Goal: Information Seeking & Learning: Learn about a topic

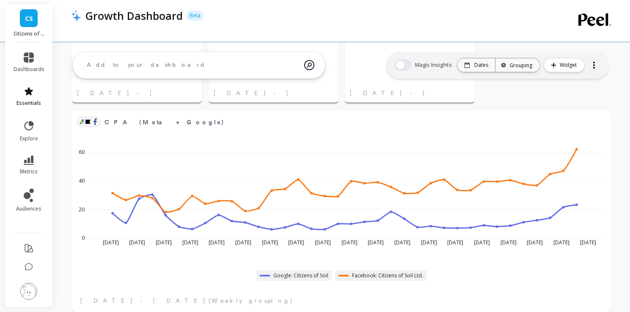
scroll to position [664, 0]
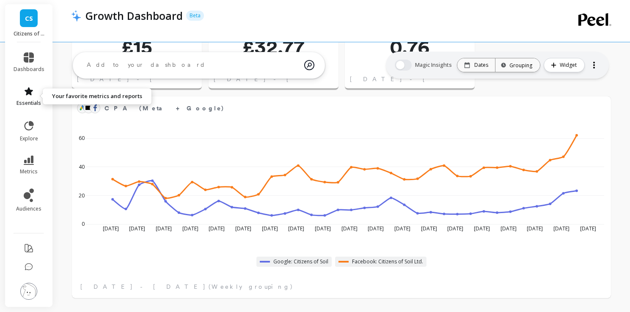
click at [27, 88] on icon at bounding box center [29, 91] width 10 height 10
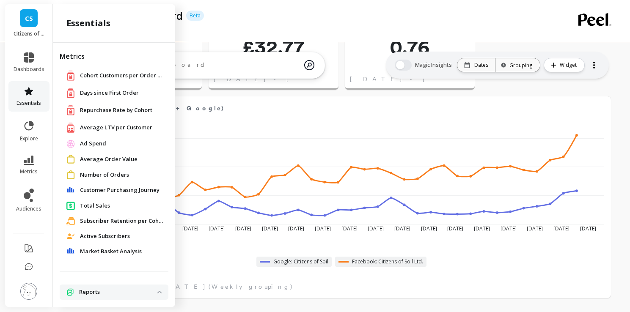
scroll to position [50, 0]
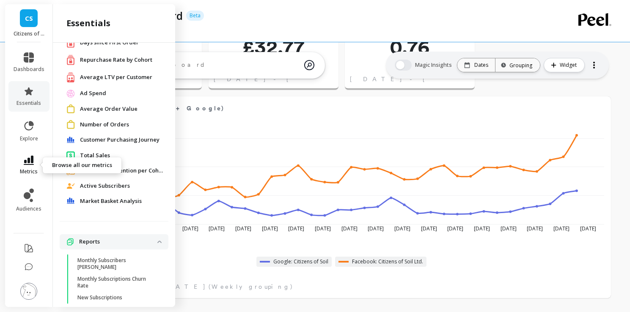
click at [33, 169] on span "metrics" at bounding box center [29, 172] width 18 height 7
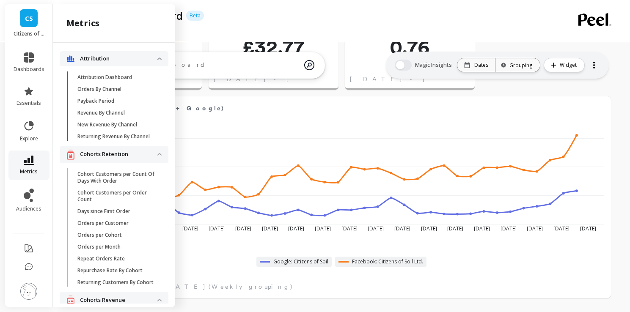
scroll to position [1925, 0]
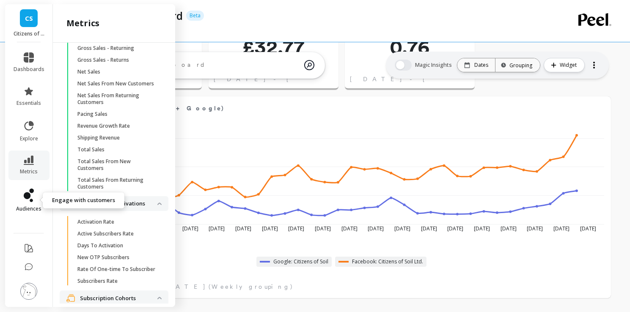
click at [29, 196] on icon at bounding box center [27, 196] width 7 height 7
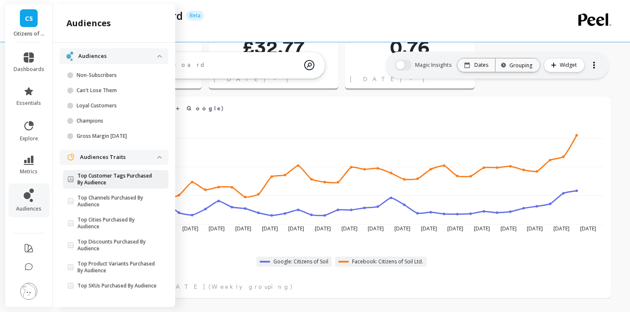
scroll to position [45, 0]
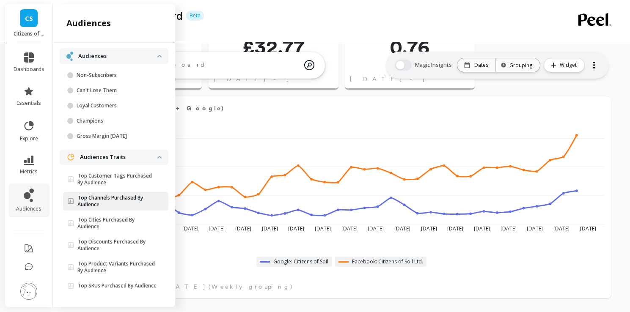
click at [112, 199] on p "Top Channels Purchased By Audience" at bounding box center [117, 202] width 80 height 14
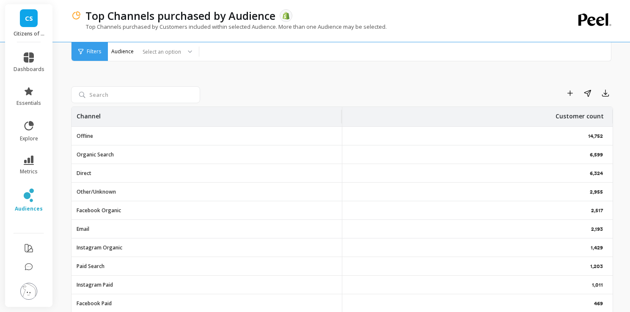
click at [116, 185] on div "Other/Unknown" at bounding box center [207, 192] width 271 height 18
click at [570, 94] on icon "button" at bounding box center [571, 94] width 6 height 6
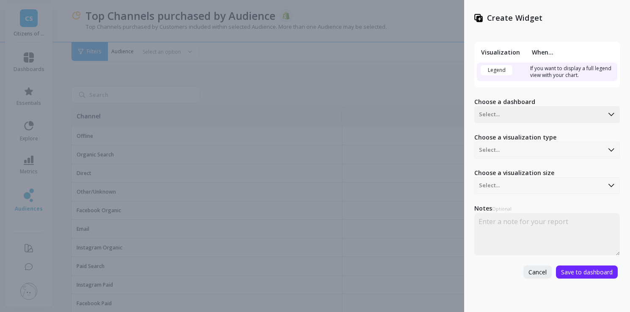
click at [430, 82] on div "Create Widget Visualization When... Legend If you want to display a full legend…" at bounding box center [315, 156] width 630 height 312
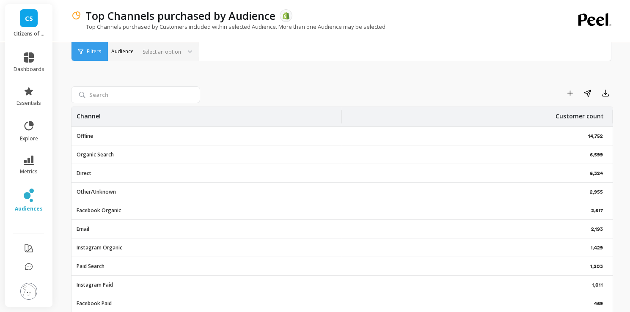
click at [166, 55] on div at bounding box center [160, 52] width 42 height 8
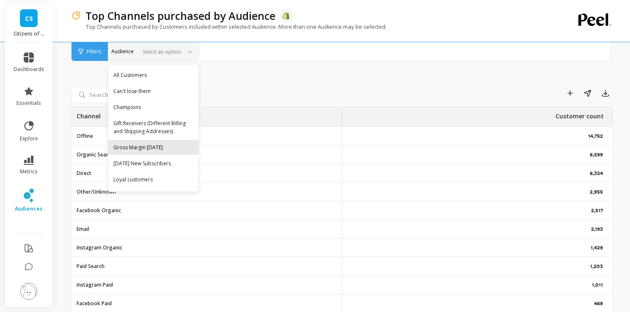
scroll to position [14, 0]
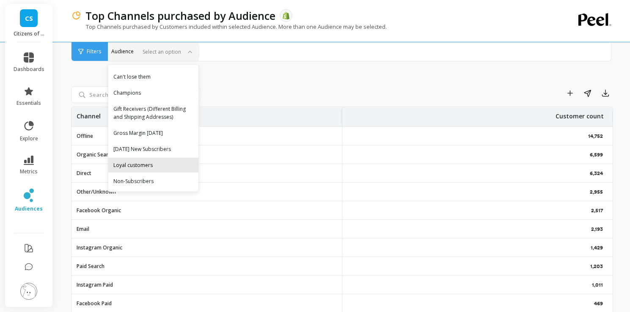
click at [142, 168] on div "Loyal customers" at bounding box center [153, 165] width 80 height 8
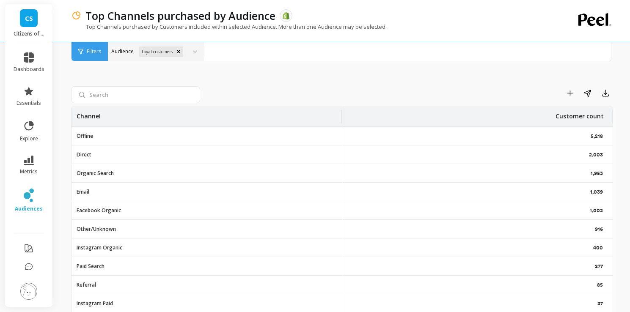
click at [33, 271] on li at bounding box center [29, 268] width 48 height 18
click at [29, 268] on icon at bounding box center [29, 267] width 8 height 8
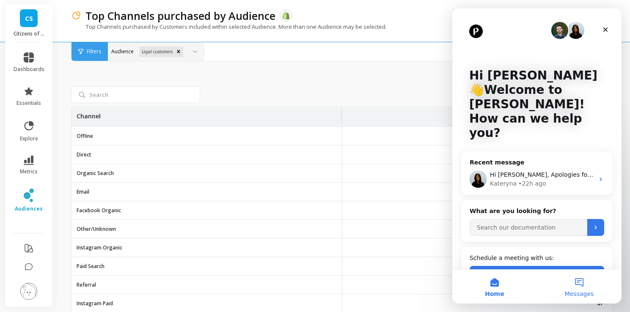
click at [580, 286] on button "Messages" at bounding box center [579, 287] width 85 height 34
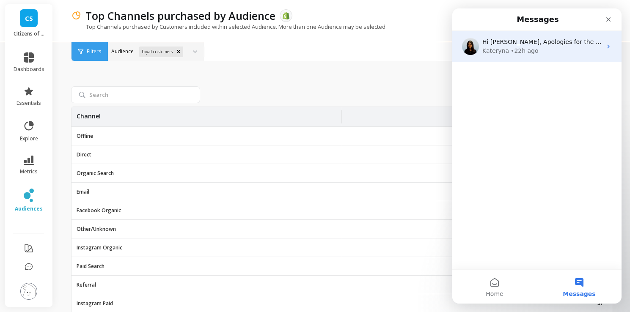
click at [581, 53] on div "[PERSON_NAME] • 22h ago" at bounding box center [542, 51] width 119 height 9
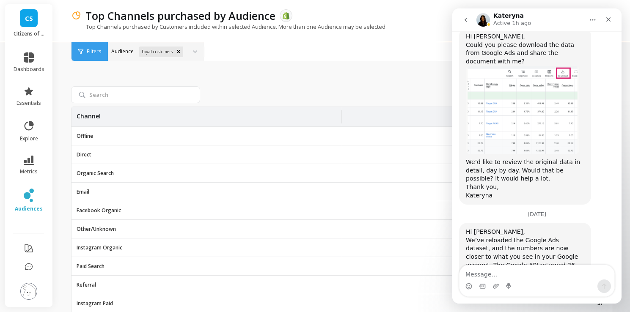
scroll to position [6240, 0]
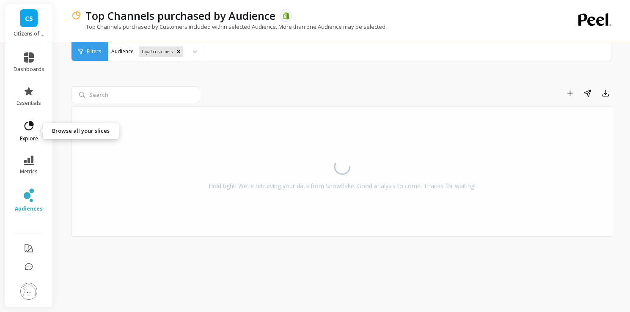
click at [31, 132] on link "explore" at bounding box center [29, 131] width 31 height 22
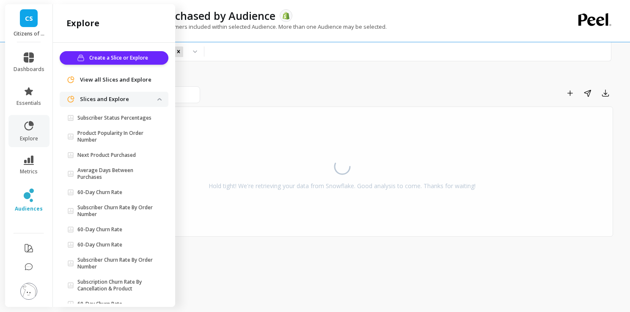
click at [113, 79] on span "View all Slices and Explore" at bounding box center [116, 80] width 72 height 8
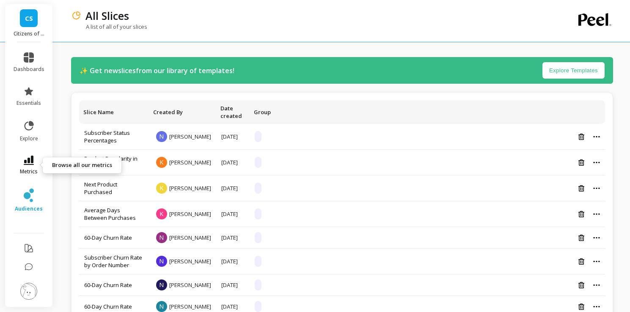
click at [25, 158] on icon at bounding box center [29, 160] width 10 height 9
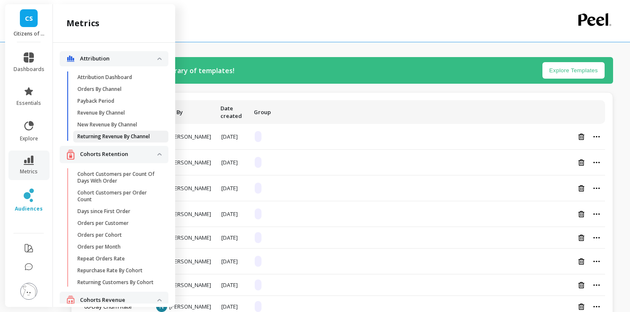
click at [111, 137] on p "Returning Revenue By Channel" at bounding box center [113, 136] width 72 height 7
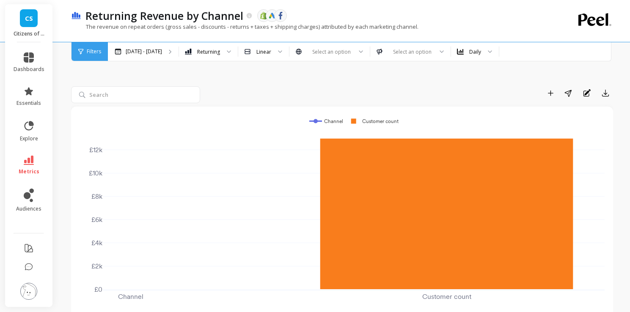
click at [26, 36] on p "Citizens of Soil" at bounding box center [29, 33] width 31 height 7
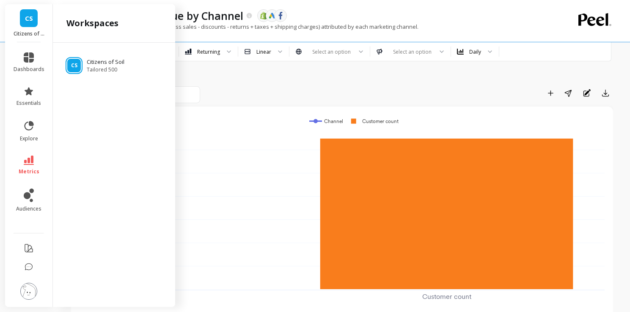
click at [26, 36] on p "Citizens of Soil" at bounding box center [29, 33] width 31 height 7
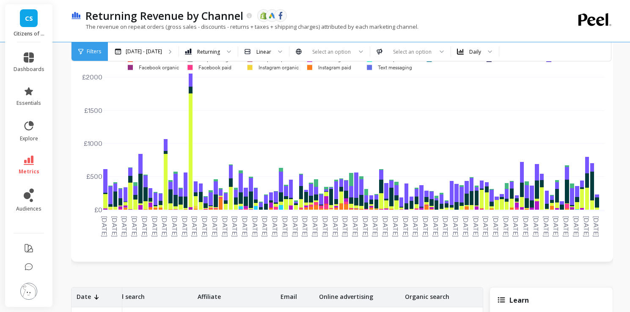
scroll to position [66, 0]
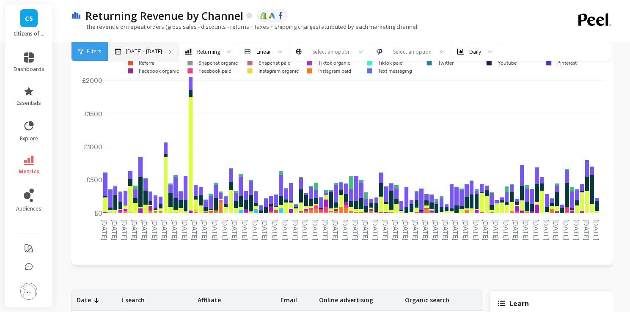
click at [146, 55] on p "Mar 2 - Sep 2" at bounding box center [144, 51] width 36 height 7
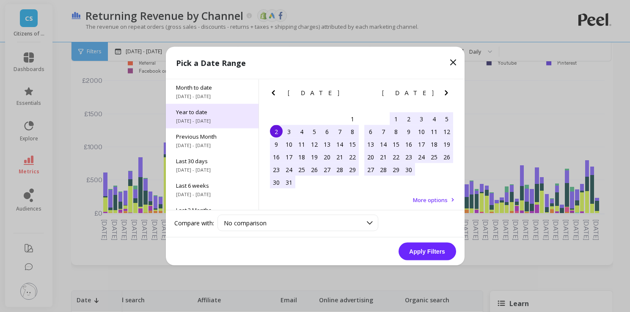
click at [225, 115] on span "Year to date" at bounding box center [212, 112] width 72 height 8
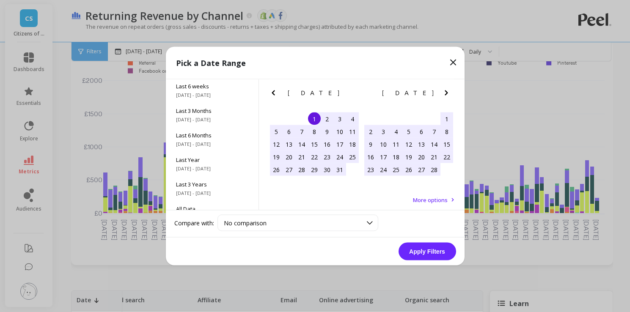
scroll to position [115, 0]
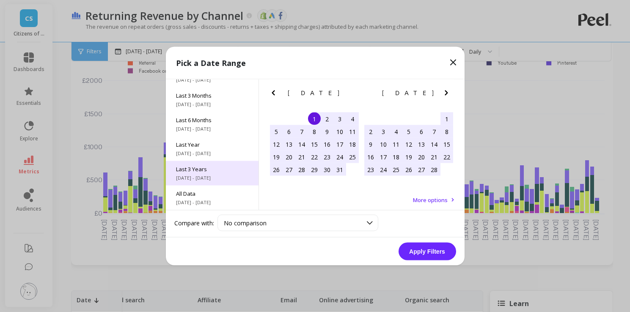
click at [209, 177] on span "1/1/2022 - 12/31/2024" at bounding box center [212, 178] width 72 height 7
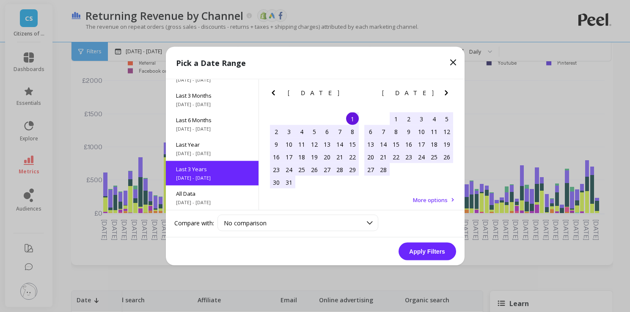
scroll to position [0, 0]
click at [429, 251] on button "Apply Filters" at bounding box center [428, 252] width 58 height 18
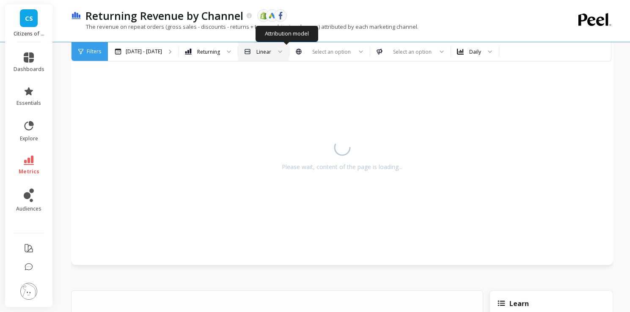
click at [282, 55] on div at bounding box center [277, 51] width 10 height 19
click at [282, 48] on div at bounding box center [277, 51] width 10 height 19
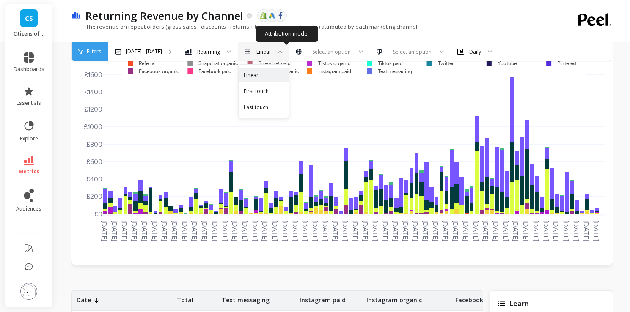
click at [282, 48] on div at bounding box center [277, 51] width 10 height 19
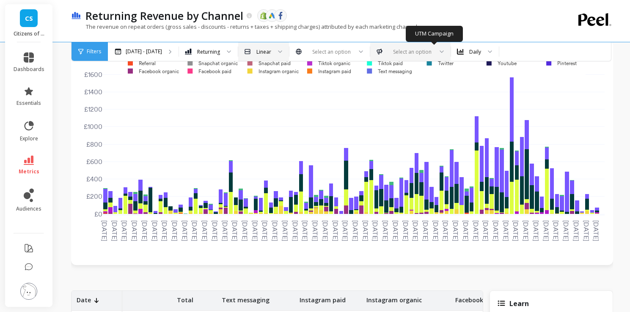
click at [445, 57] on div "Select an option" at bounding box center [410, 51] width 80 height 19
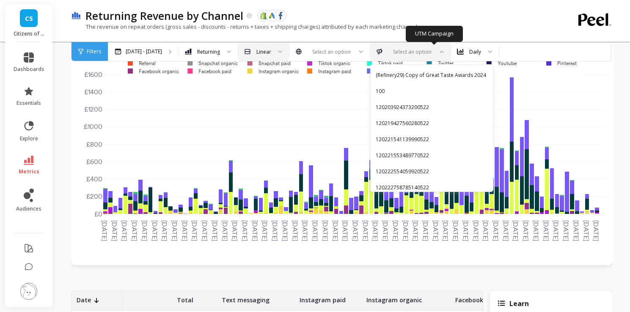
click at [445, 57] on div "Select an option" at bounding box center [410, 51] width 80 height 19
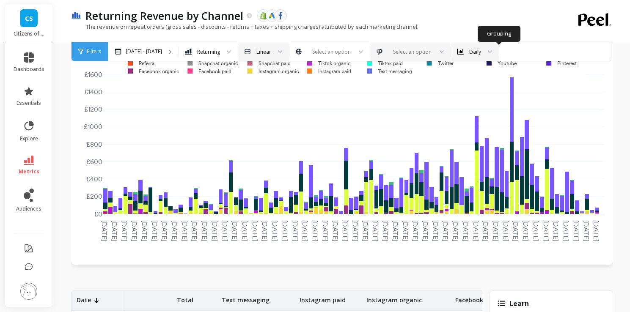
click at [492, 55] on div at bounding box center [487, 51] width 10 height 19
click at [494, 105] on div "Monthly" at bounding box center [475, 107] width 37 height 8
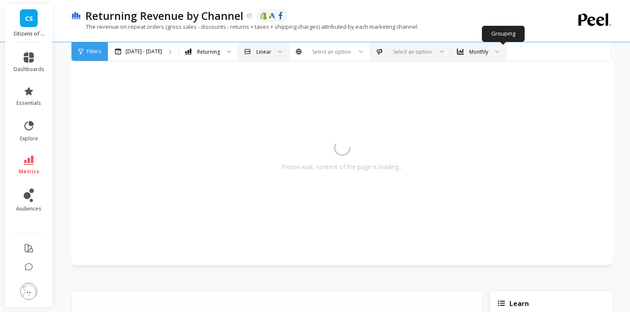
click at [489, 49] on div "Monthly" at bounding box center [479, 52] width 19 height 8
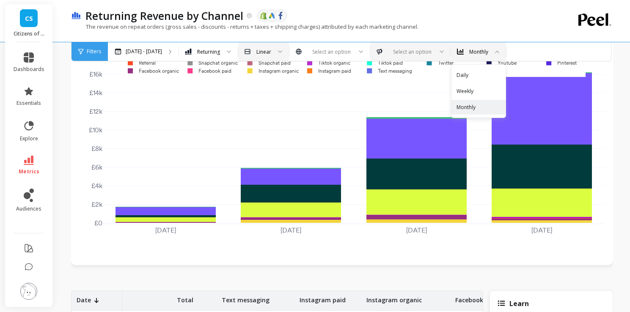
click at [503, 274] on div "Add to Dashboard Share Annotations Export 2024-09-01 2024-10-01 2024-11-01 2024…" at bounding box center [342, 282] width 542 height 525
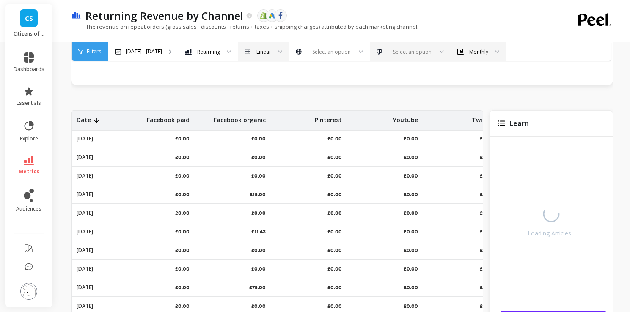
scroll to position [169, 309]
click at [30, 136] on span "explore" at bounding box center [29, 138] width 18 height 7
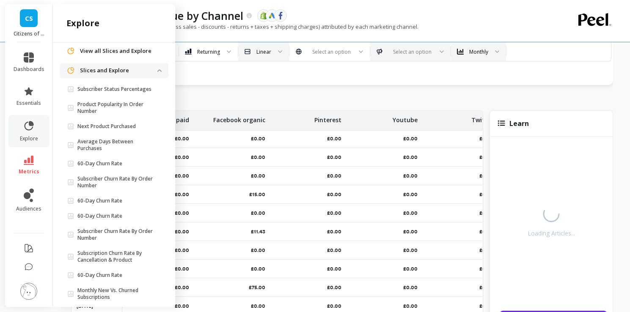
scroll to position [40, 0]
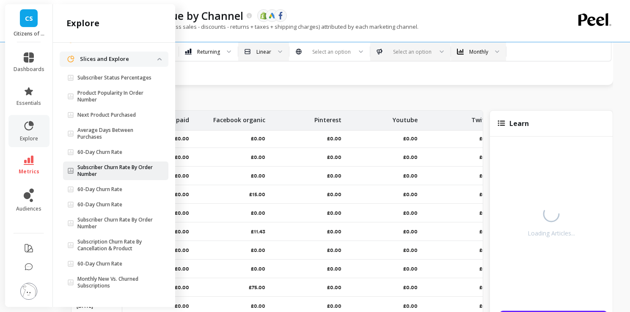
click at [128, 178] on link "Subscriber Churn Rate By Order Number" at bounding box center [115, 171] width 105 height 19
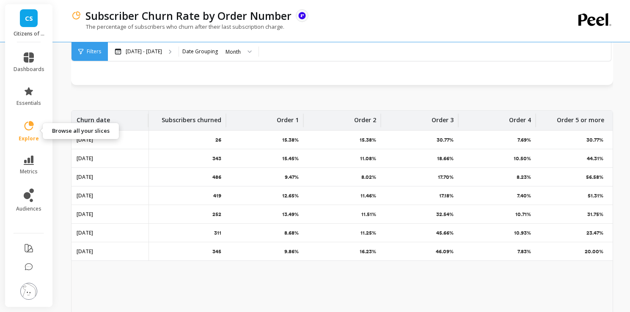
click at [34, 128] on icon at bounding box center [29, 126] width 12 height 12
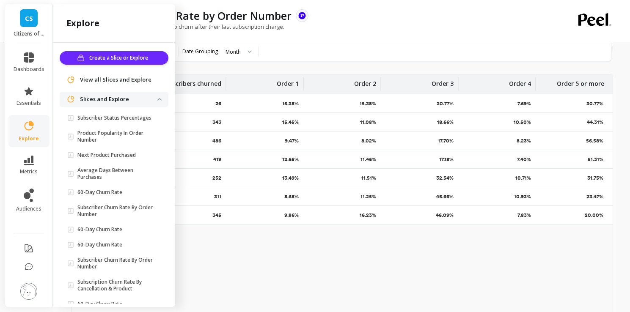
click at [31, 288] on img at bounding box center [28, 291] width 17 height 17
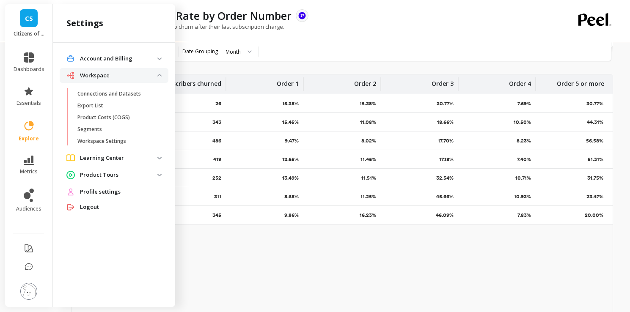
click at [119, 155] on p "Learning Center" at bounding box center [118, 158] width 77 height 8
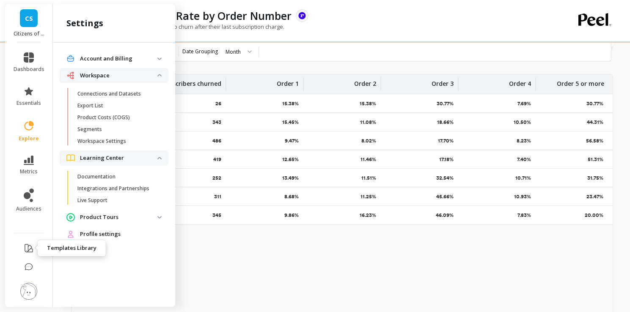
click at [29, 252] on icon at bounding box center [29, 249] width 8 height 8
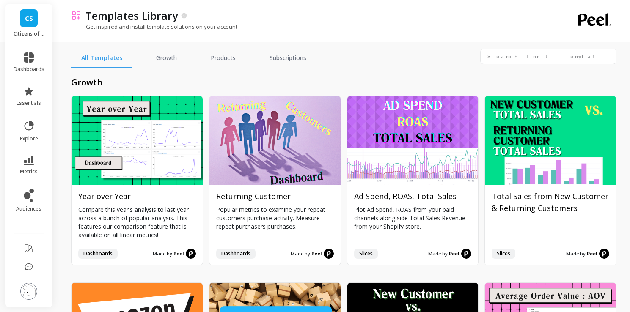
click at [224, 71] on div "growth Install Year over Year Compare this year's analysis to last year across …" at bounding box center [344, 190] width 546 height 244
click at [584, 59] on input "text" at bounding box center [549, 57] width 136 height 16
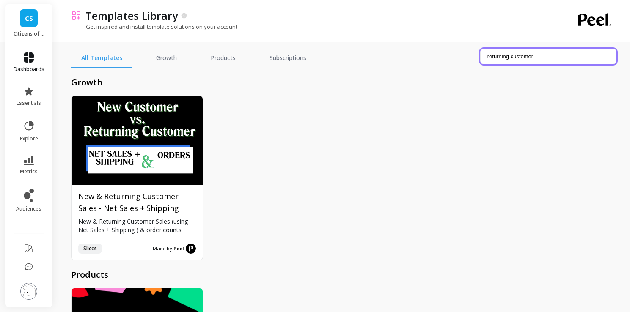
type input "returning customer"
click at [29, 61] on icon at bounding box center [29, 58] width 10 height 10
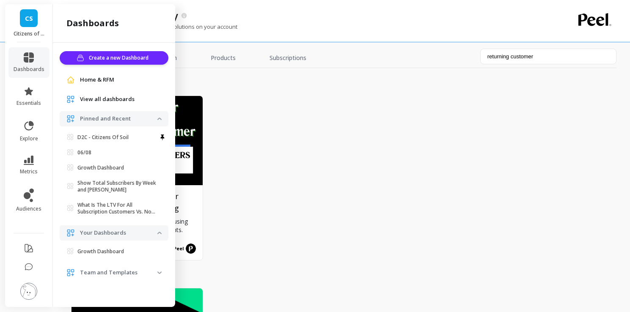
click at [90, 79] on span "Home & RFM" at bounding box center [97, 80] width 34 height 8
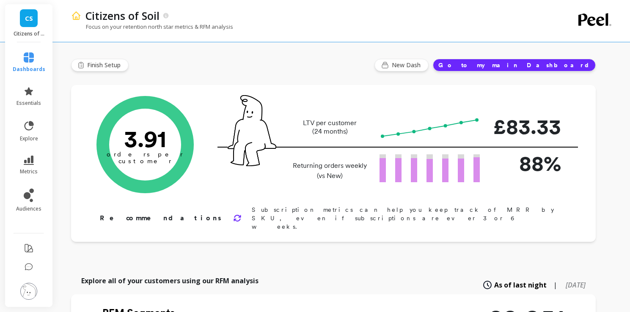
click at [580, 64] on button "Go to my main Dashboard" at bounding box center [514, 65] width 163 height 13
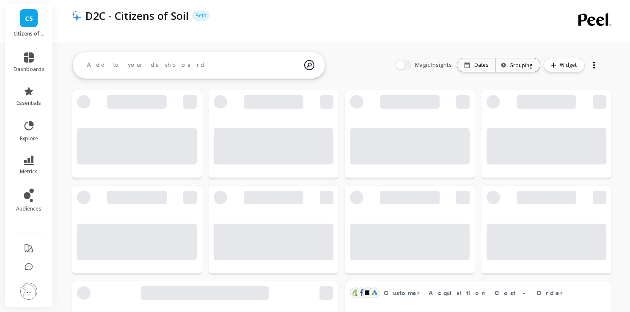
click at [216, 66] on textarea at bounding box center [192, 65] width 224 height 23
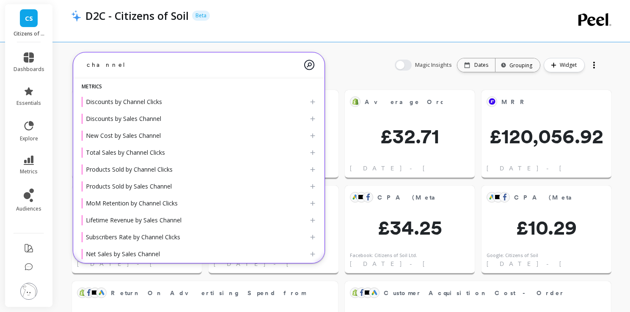
scroll to position [166, 0]
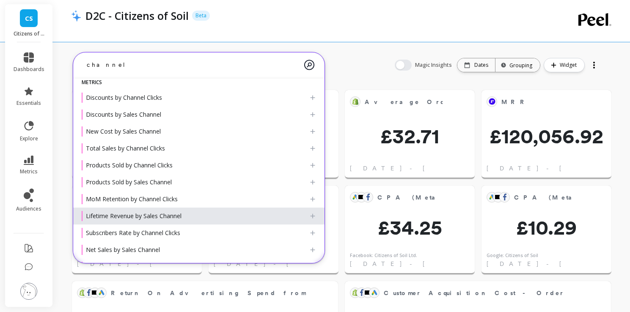
type textarea "channel"
click at [187, 216] on div "Lifetime Revenue by Sales Channel" at bounding box center [196, 216] width 228 height 10
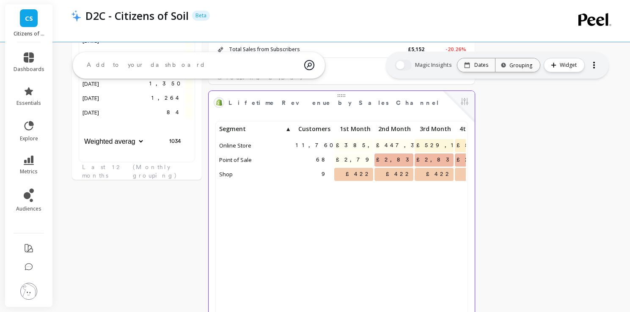
scroll to position [1450, 0]
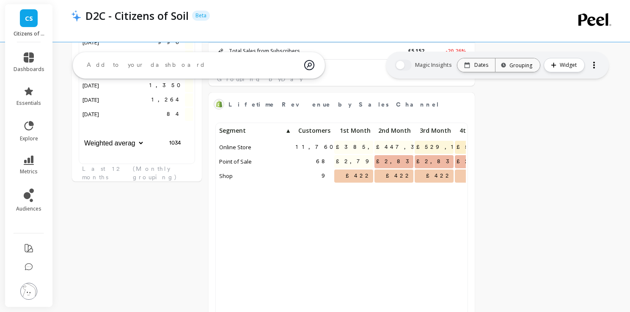
click at [182, 69] on textarea at bounding box center [192, 65] width 224 height 23
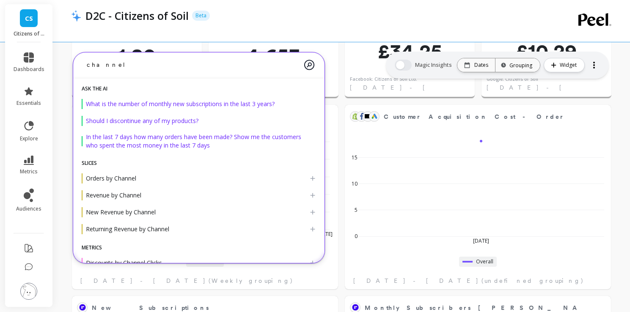
scroll to position [0, 0]
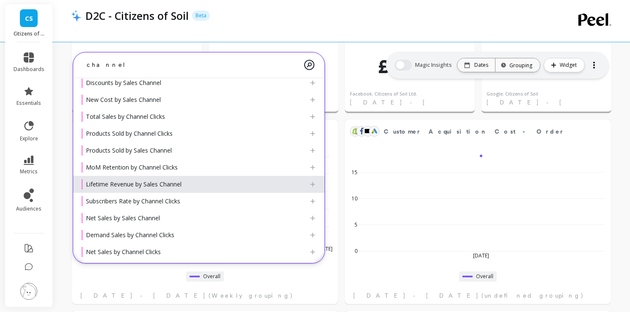
type textarea "channel"
click at [170, 189] on div "Lifetime Revenue by Sales Channel" at bounding box center [196, 185] width 228 height 10
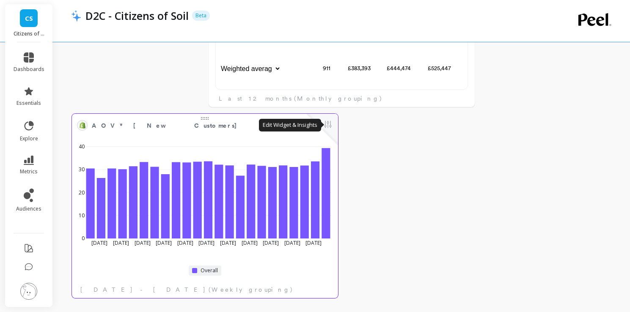
click at [325, 130] on button at bounding box center [328, 125] width 10 height 12
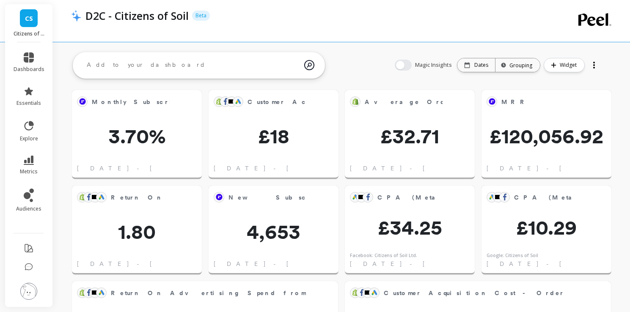
click at [150, 68] on textarea at bounding box center [192, 65] width 224 height 23
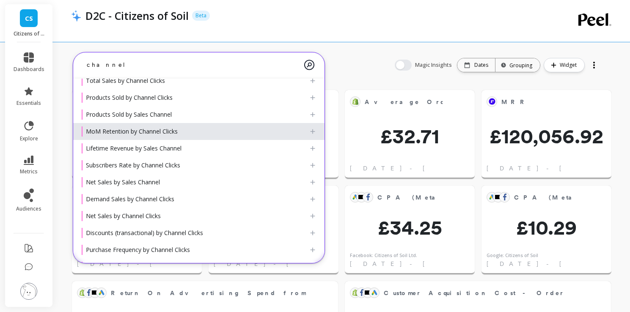
type textarea "channel"
click at [160, 132] on span "MoM Retention by Channel Clicks" at bounding box center [132, 131] width 92 height 8
